Goal: Check status: Check status

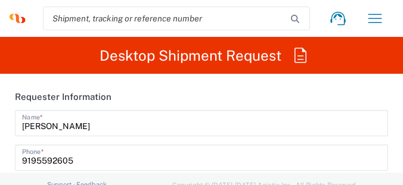
type input "[US_STATE]"
type input "[GEOGRAPHIC_DATA]"
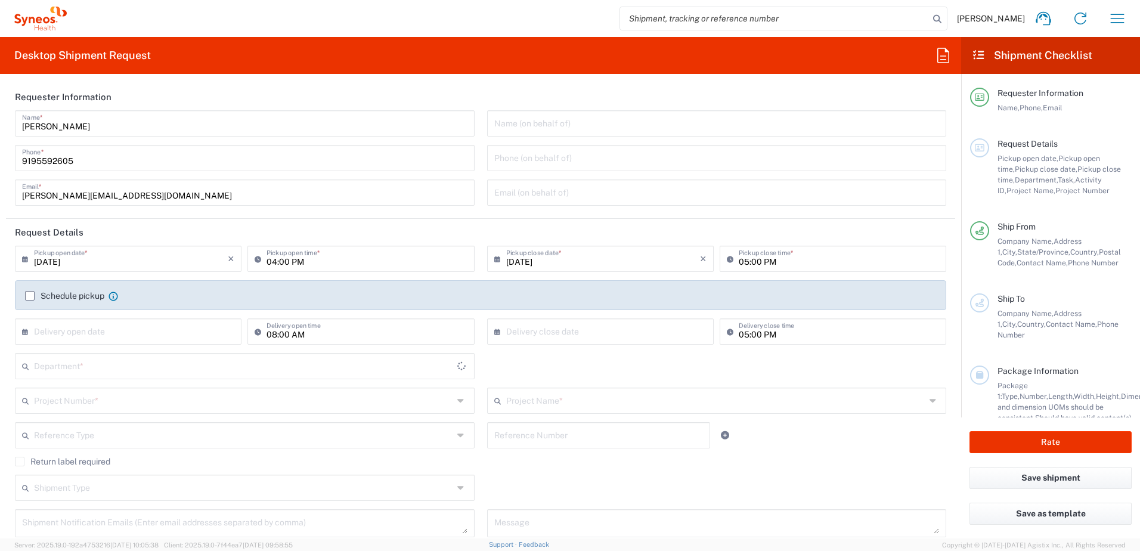
type input "SYNEOS HEALTH CONSULTING INC.-[GEOGRAPHIC_DATA] [GEOGRAPHIC_DATA]"
click at [1116, 22] on icon "button" at bounding box center [1117, 18] width 19 height 19
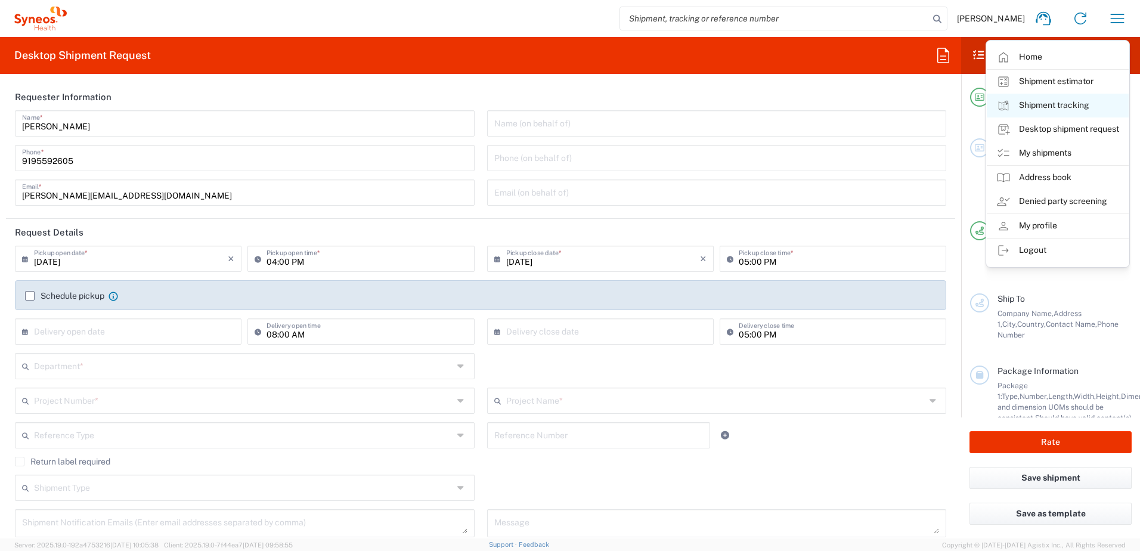
click at [1066, 104] on link "Shipment tracking" at bounding box center [1058, 106] width 142 height 24
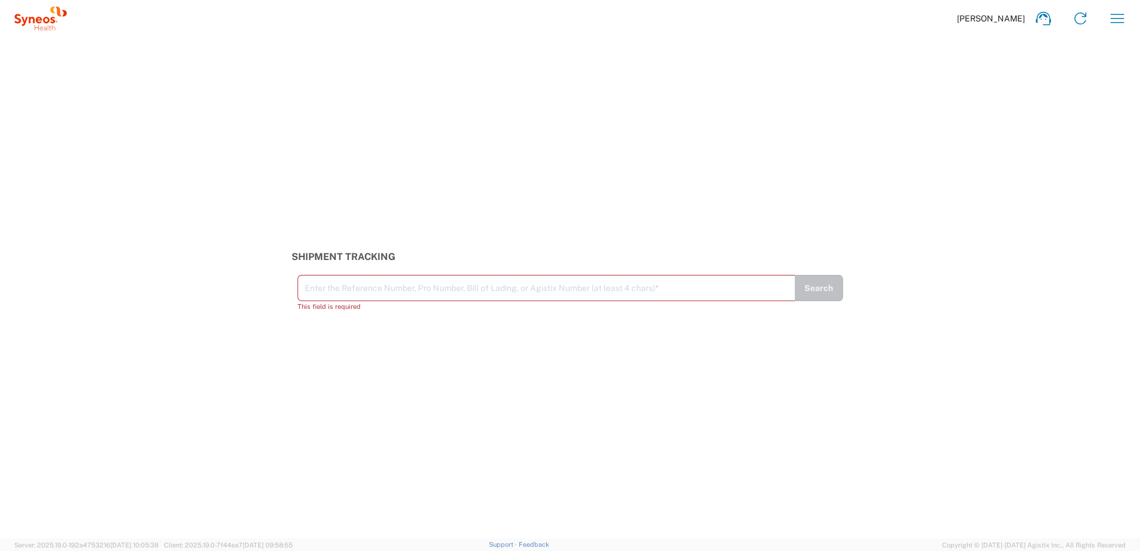
click at [312, 286] on input "text" at bounding box center [546, 287] width 483 height 21
paste input "393135312440"
type input "393135312440"
click at [826, 291] on button "Search" at bounding box center [818, 293] width 49 height 26
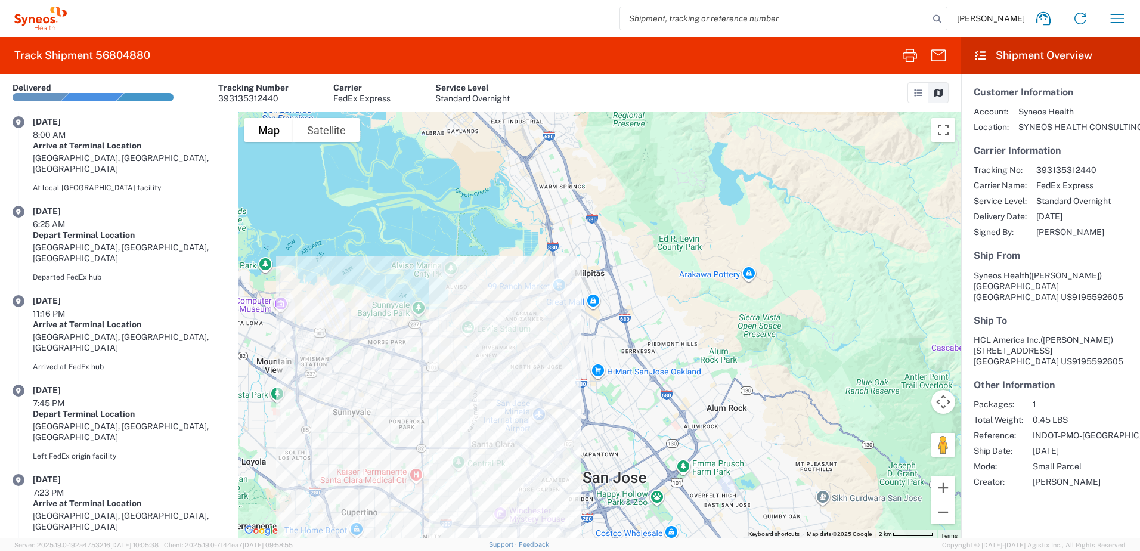
scroll to position [289, 0]
